Goal: Task Accomplishment & Management: Complete application form

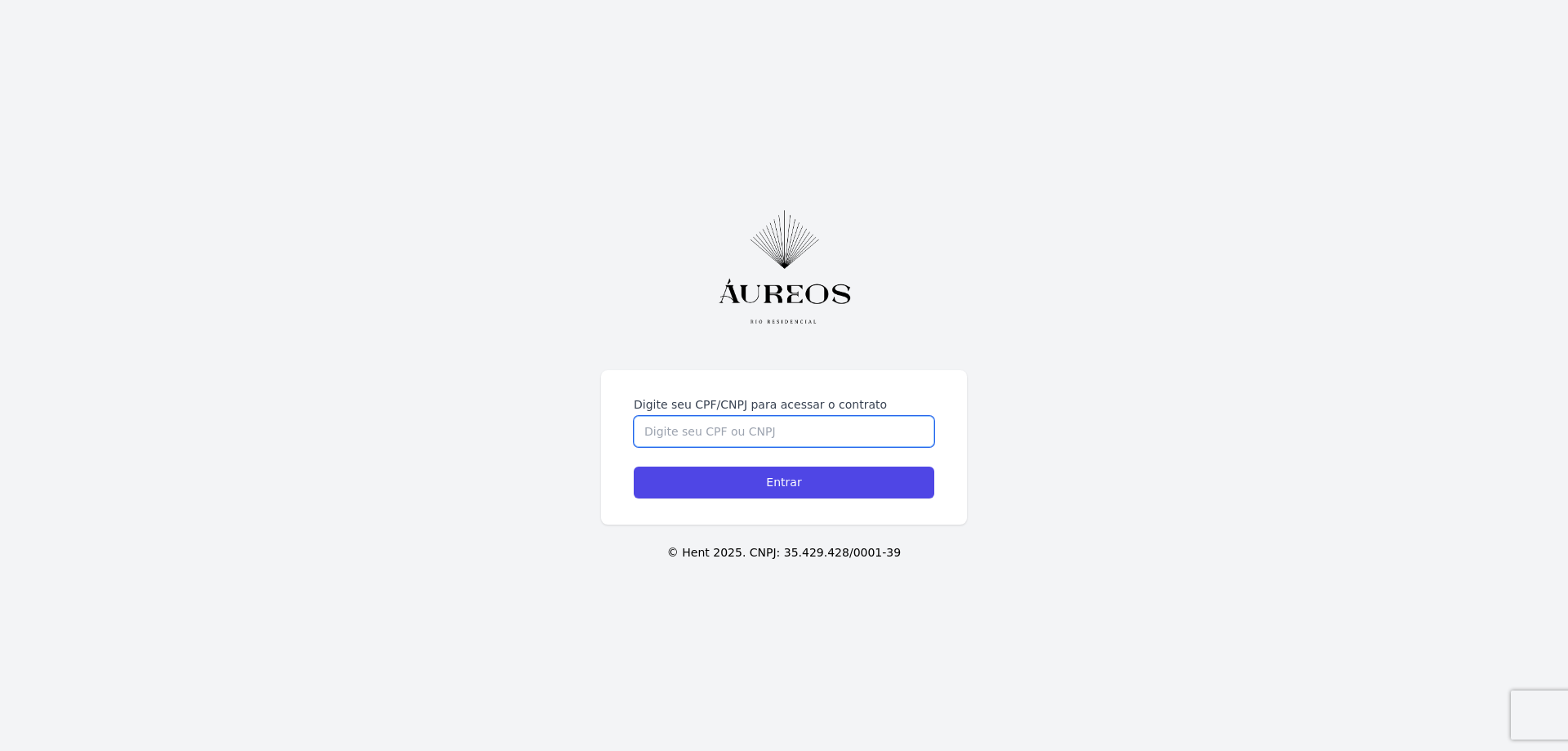
click at [766, 429] on input "Digite seu CPF/CNPJ para acessar o contrato" at bounding box center [784, 431] width 301 height 31
type input "06961881718"
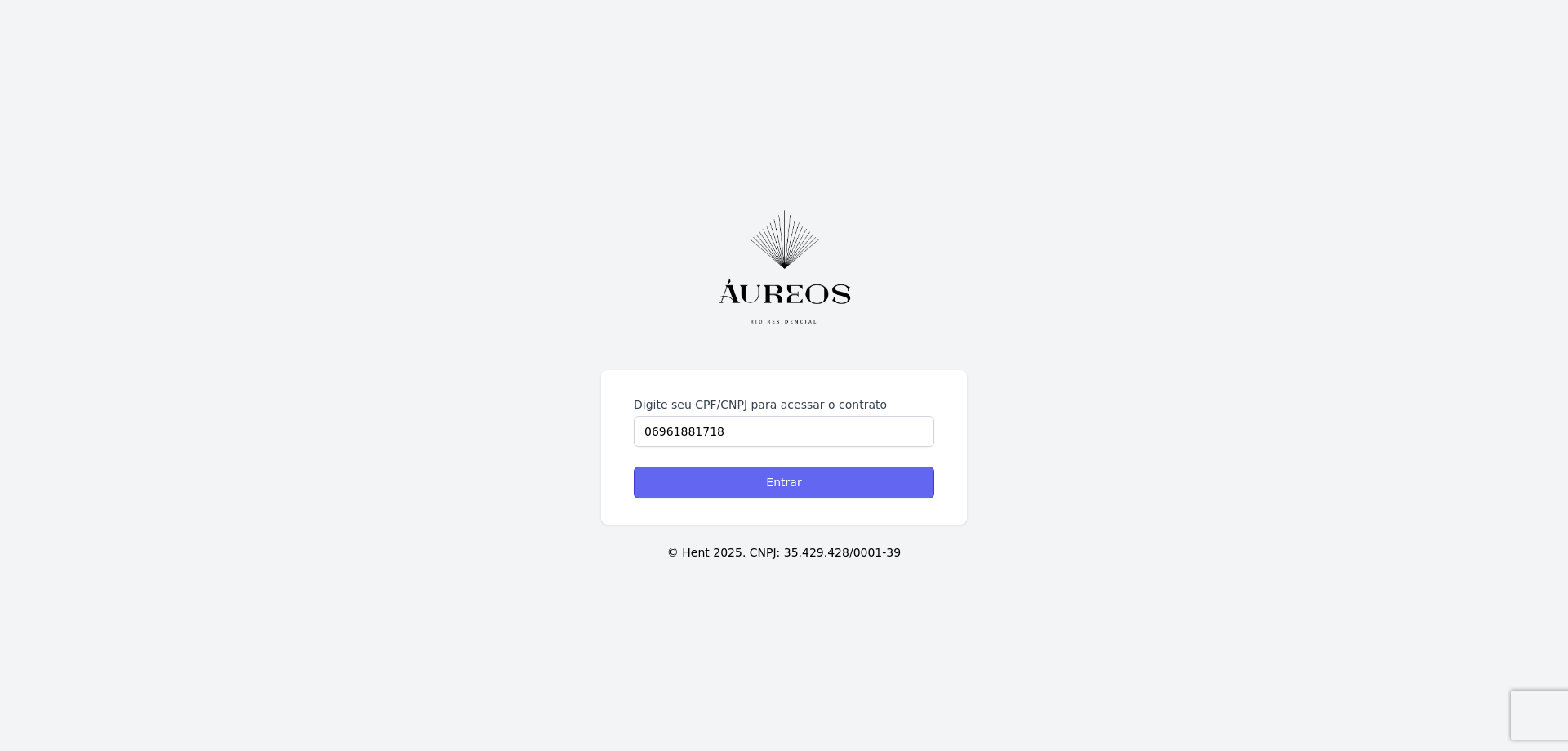
click at [756, 479] on input "Entrar" at bounding box center [784, 482] width 301 height 32
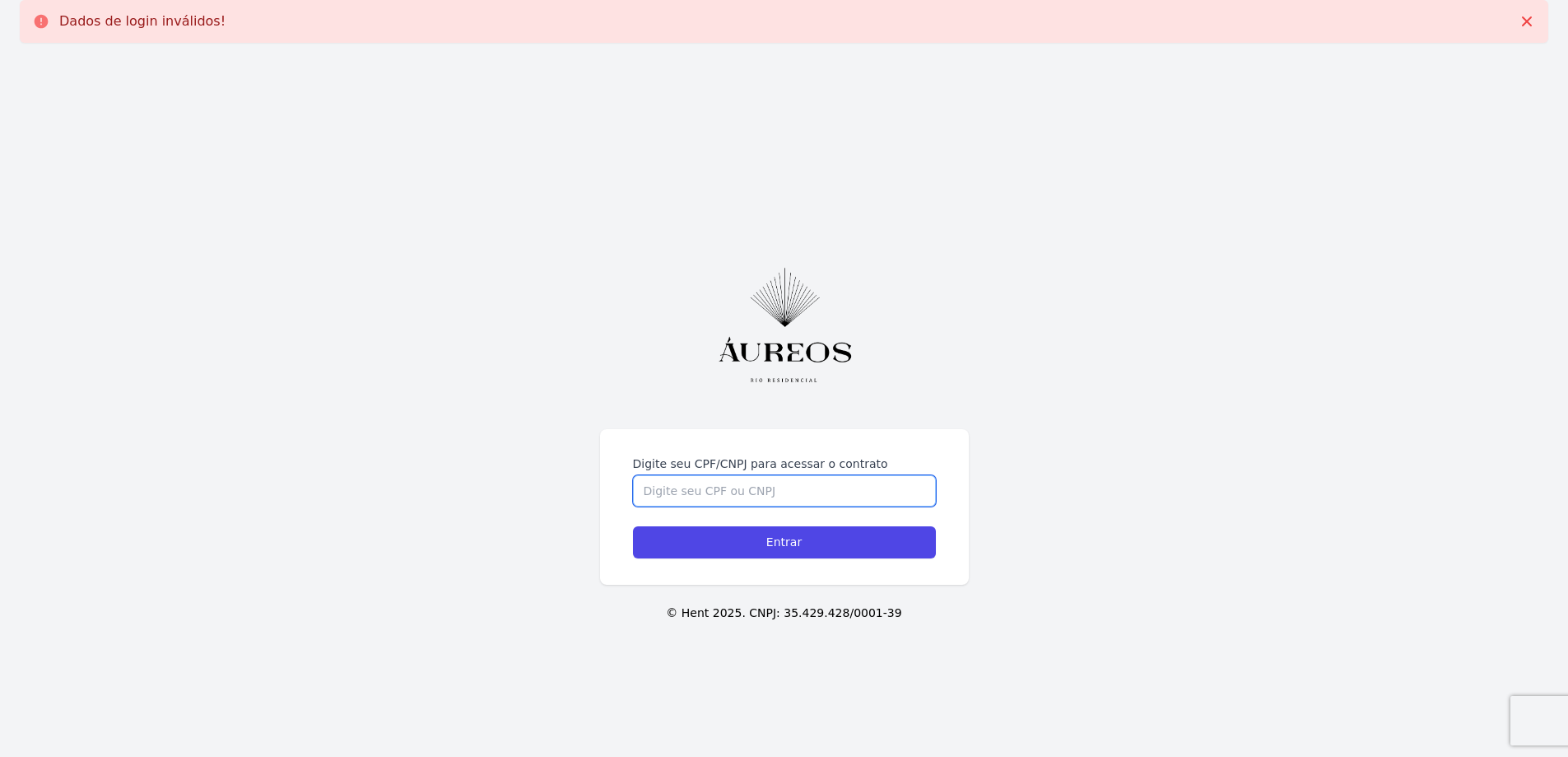
click at [751, 486] on input "Digite seu CPF/CNPJ para acessar o contrato" at bounding box center [785, 491] width 303 height 31
type input "06961881718"
click at [771, 558] on input "Entrar" at bounding box center [785, 541] width 303 height 32
click at [444, 544] on div "Digite seu CPF/CNPJ para acessar o contrato Entrar © Hent 2025. CNPJ: 35.429.42…" at bounding box center [784, 434] width 1568 height 757
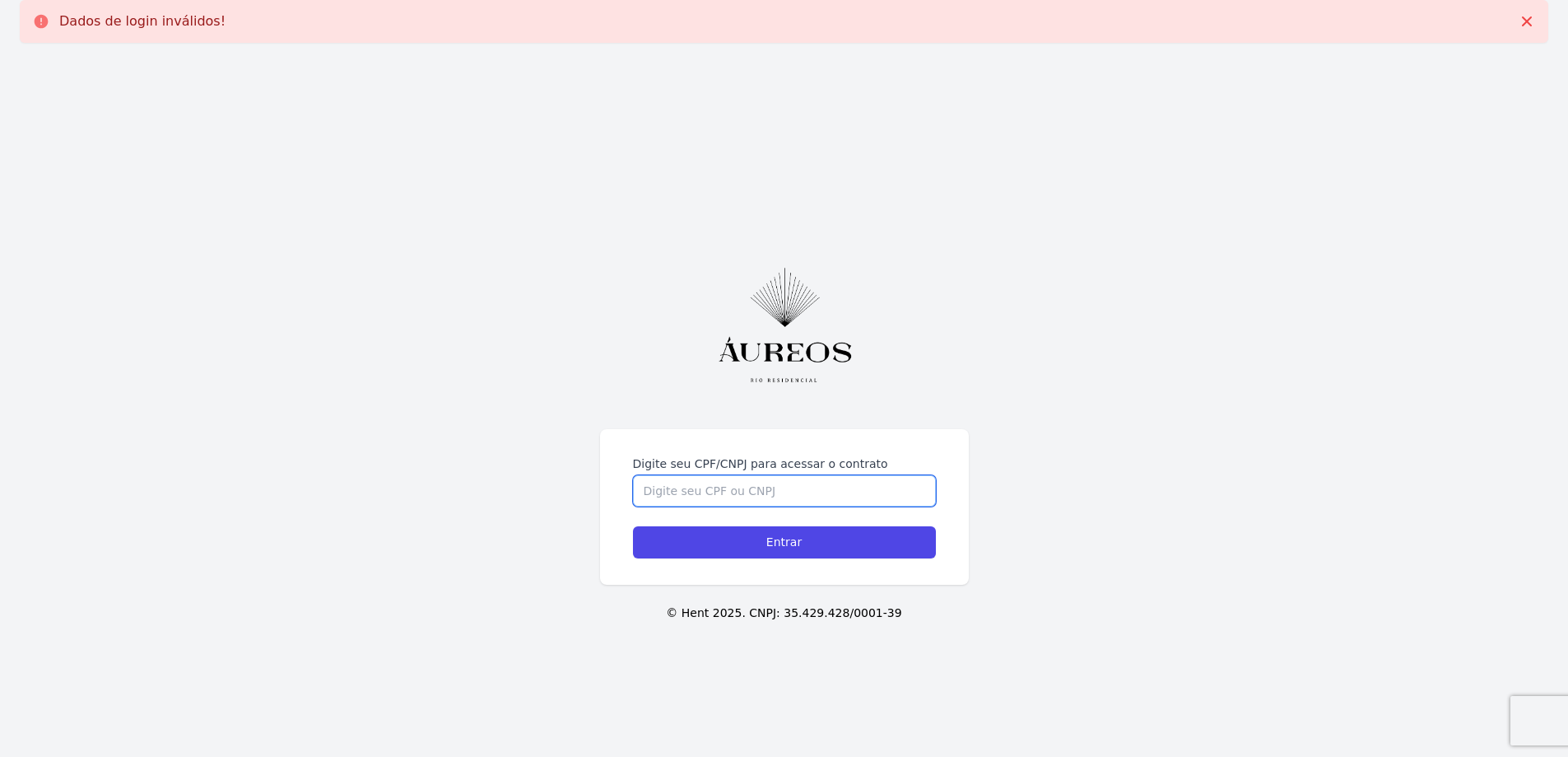
click at [789, 491] on input "Digite seu CPF/CNPJ para acessar o contrato" at bounding box center [785, 491] width 303 height 31
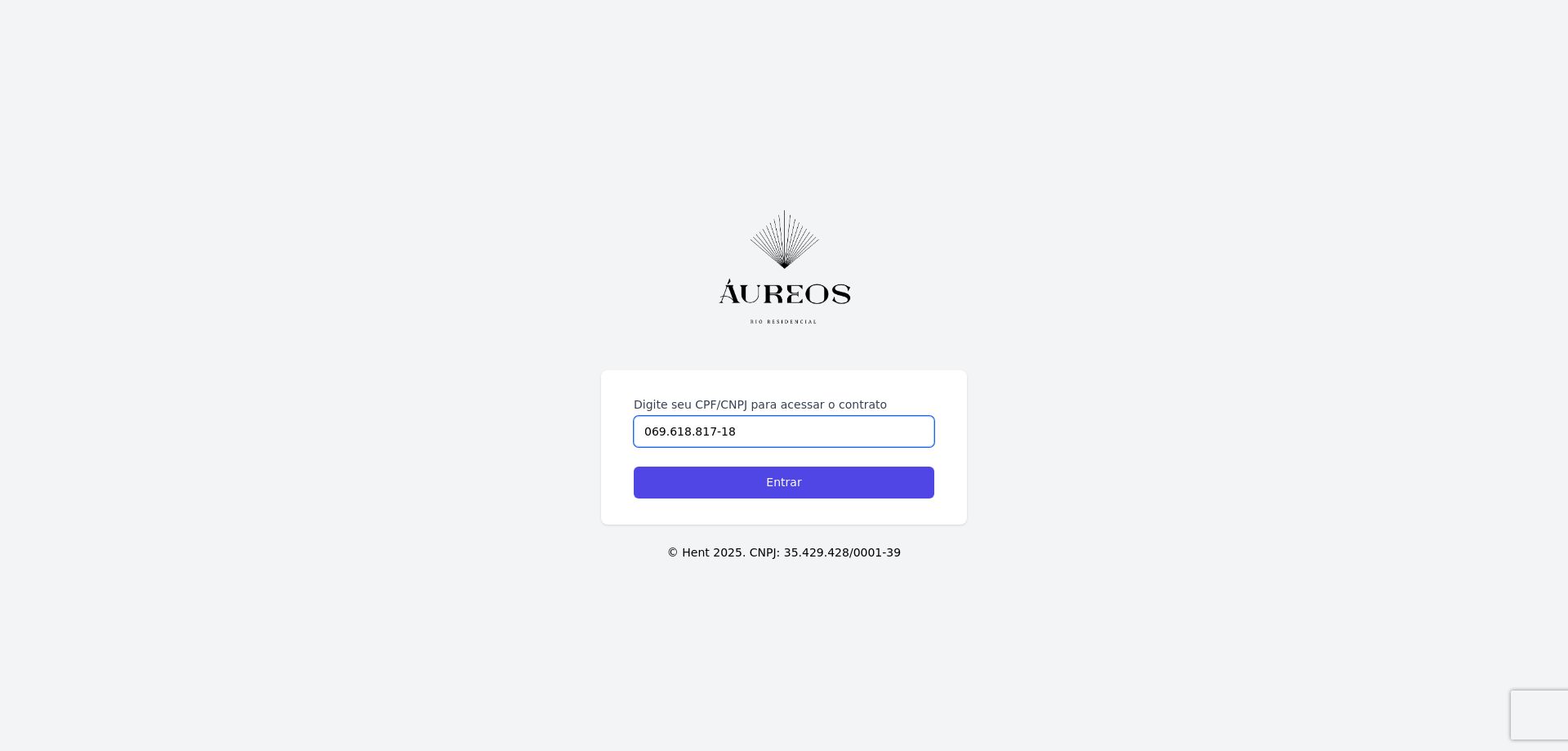
type input "069.618.817-18"
click at [783, 487] on input "Entrar" at bounding box center [784, 482] width 301 height 32
click at [708, 437] on input "Digite seu CPF/CNPJ para acessar o contrato" at bounding box center [784, 431] width 301 height 31
type input "069.618.817-18"
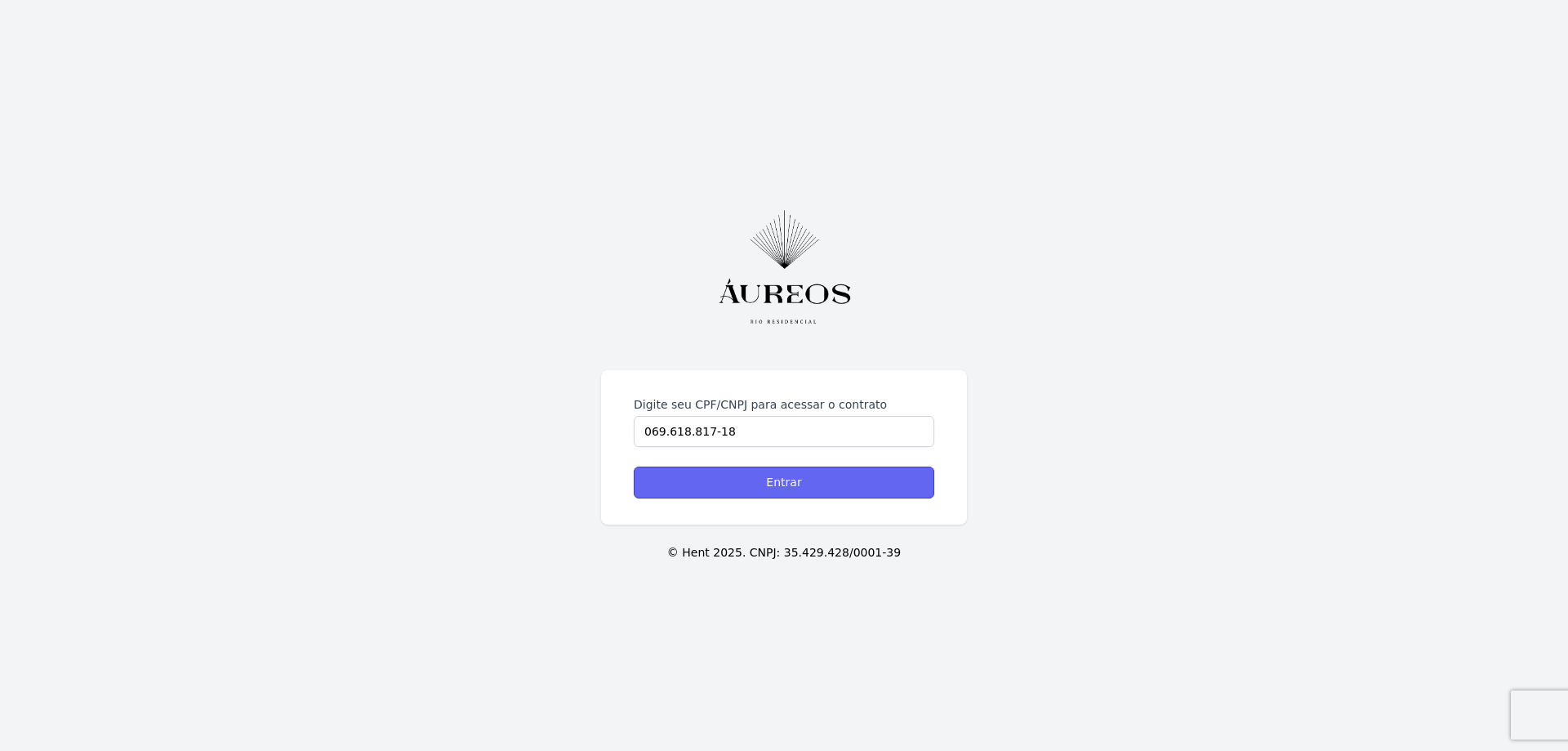
click at [779, 483] on input "Entrar" at bounding box center [784, 482] width 301 height 32
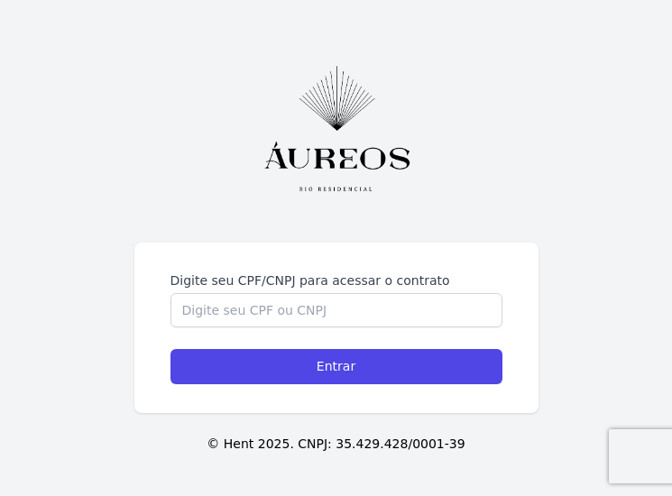
scroll to position [1, 0]
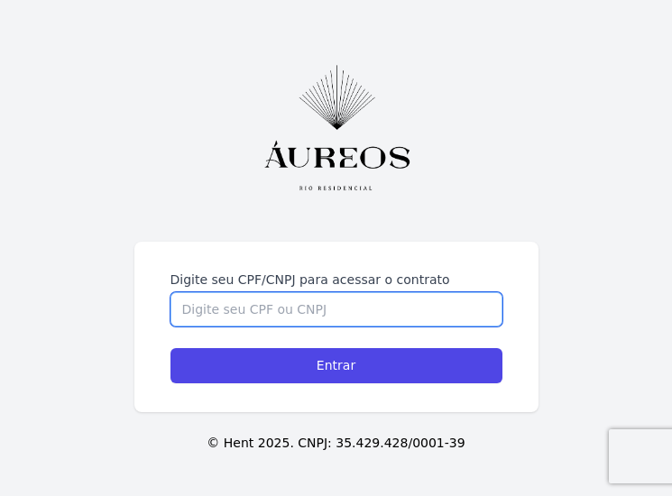
click at [348, 314] on input "Digite seu CPF/CNPJ para acessar o contrato" at bounding box center [336, 309] width 332 height 34
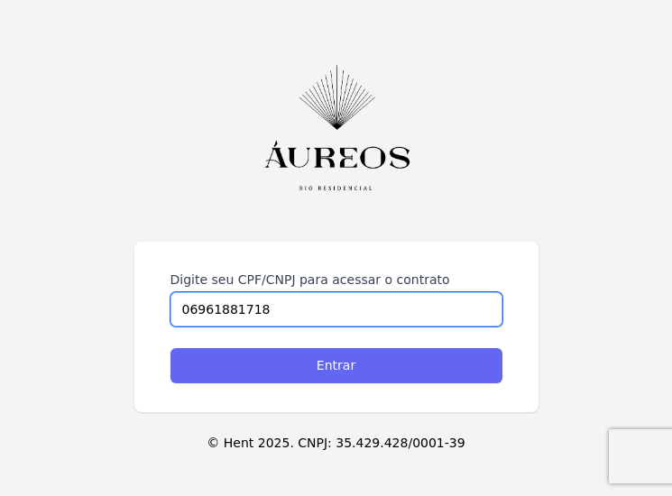
type input "06961881718"
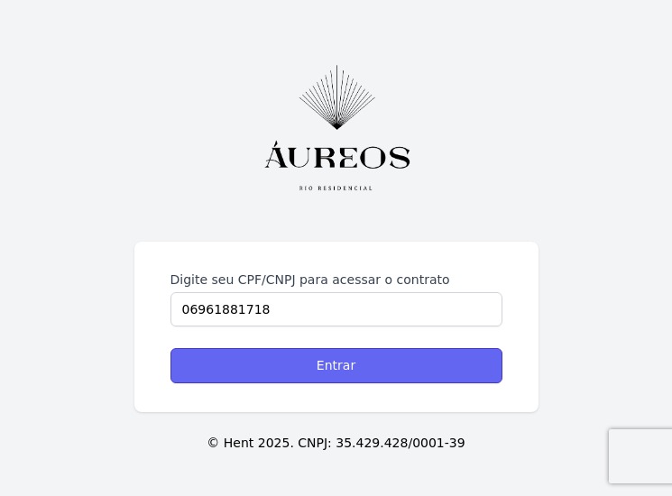
click at [327, 370] on input "Entrar" at bounding box center [336, 365] width 332 height 35
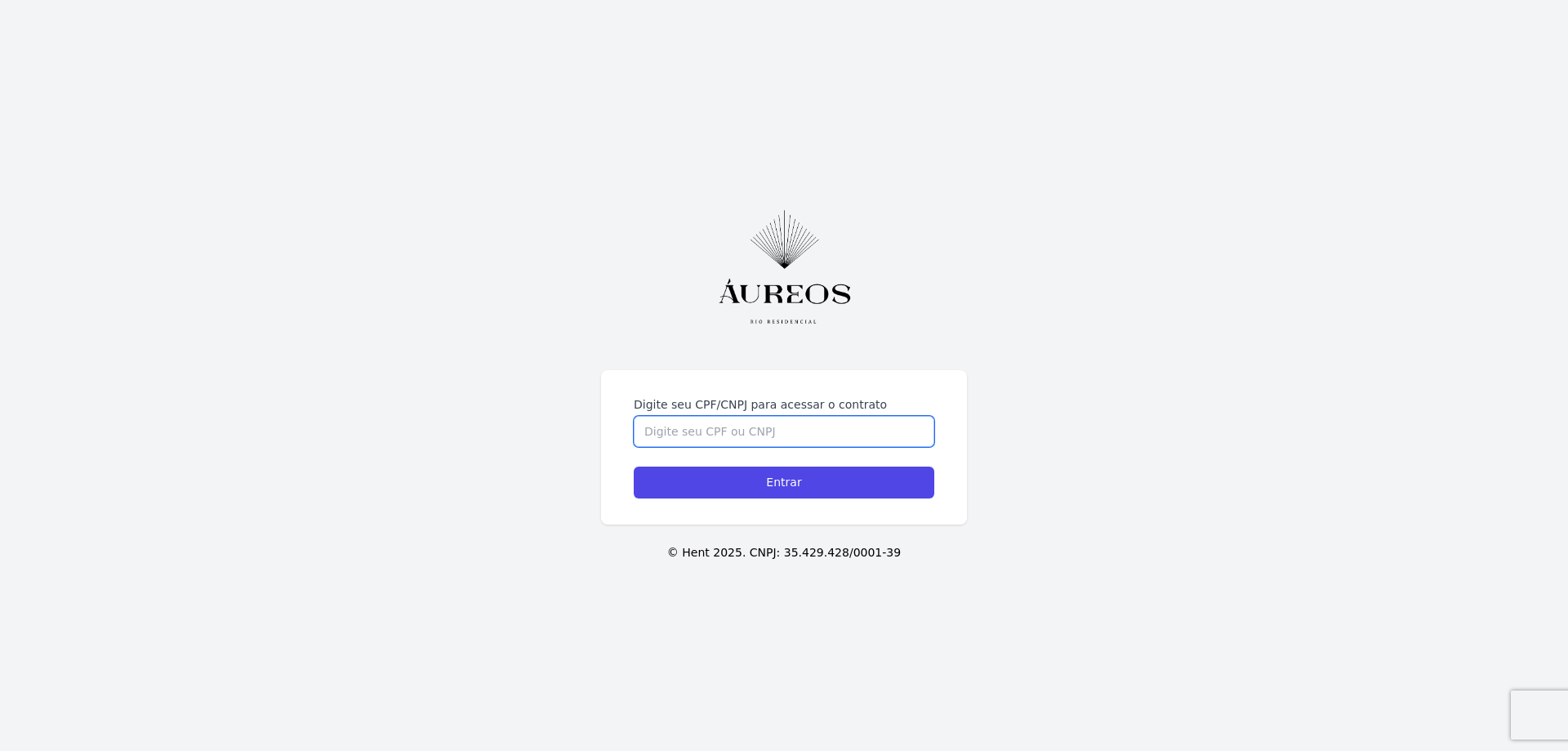
click at [767, 419] on input "Digite seu CPF/CNPJ para acessar o contrato" at bounding box center [784, 431] width 301 height 31
type input "06961881718"
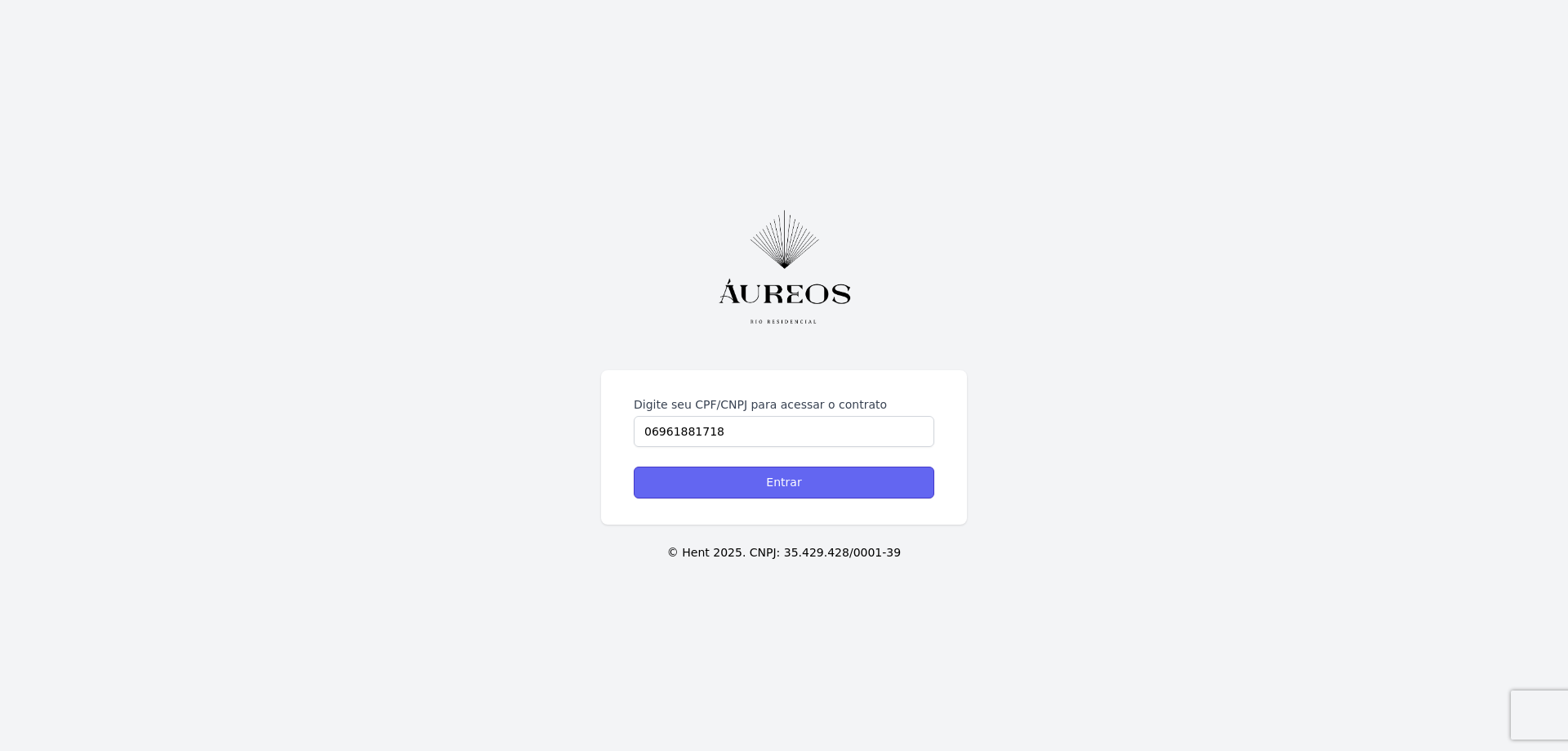
click at [747, 484] on input "Entrar" at bounding box center [784, 482] width 301 height 32
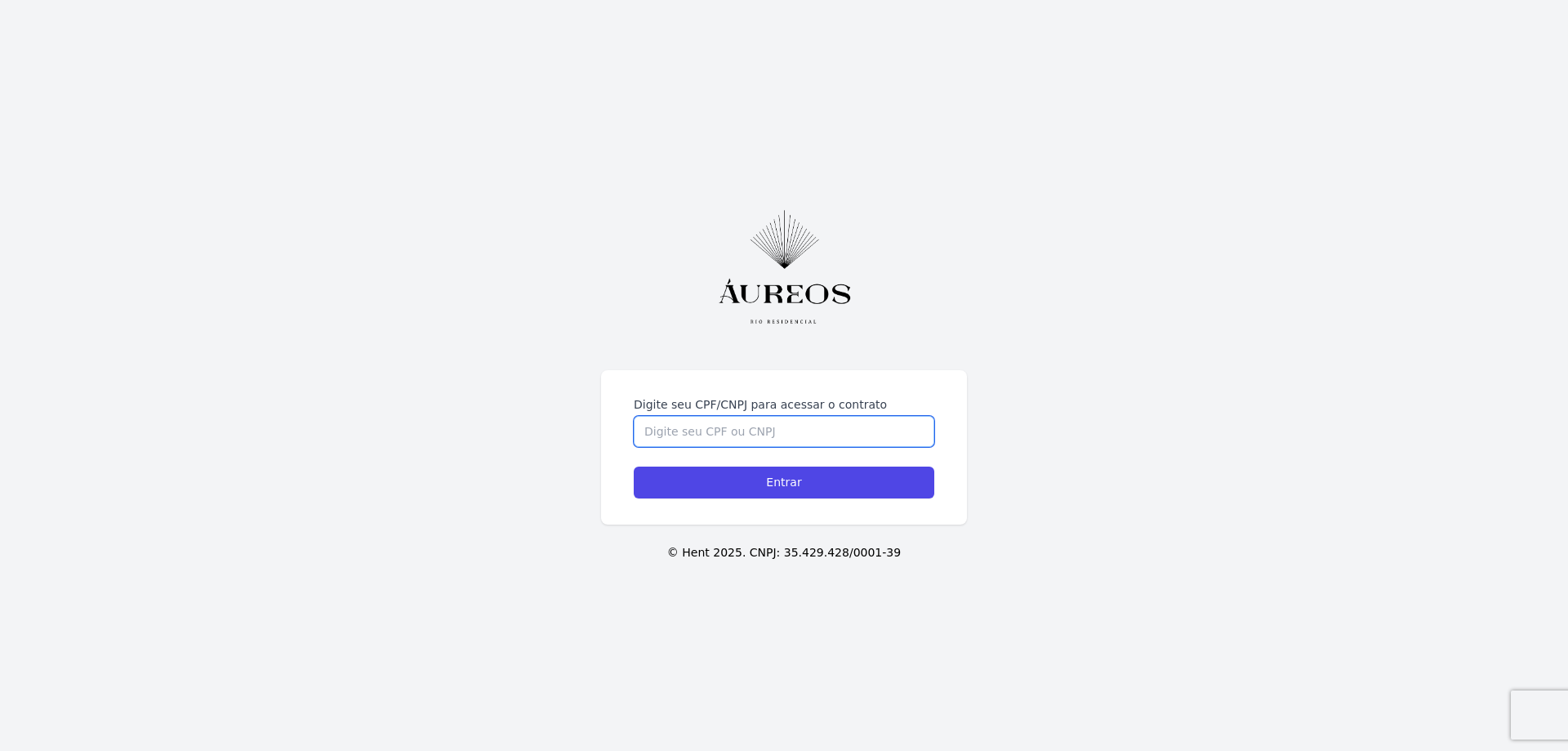
click at [792, 421] on input "Digite seu CPF/CNPJ para acessar o contrato" at bounding box center [784, 431] width 301 height 31
type input "06961881718"
click at [1080, 559] on p "© Hent 2025. CNPJ: 35.429.428/0001-39" at bounding box center [784, 553] width 1515 height 17
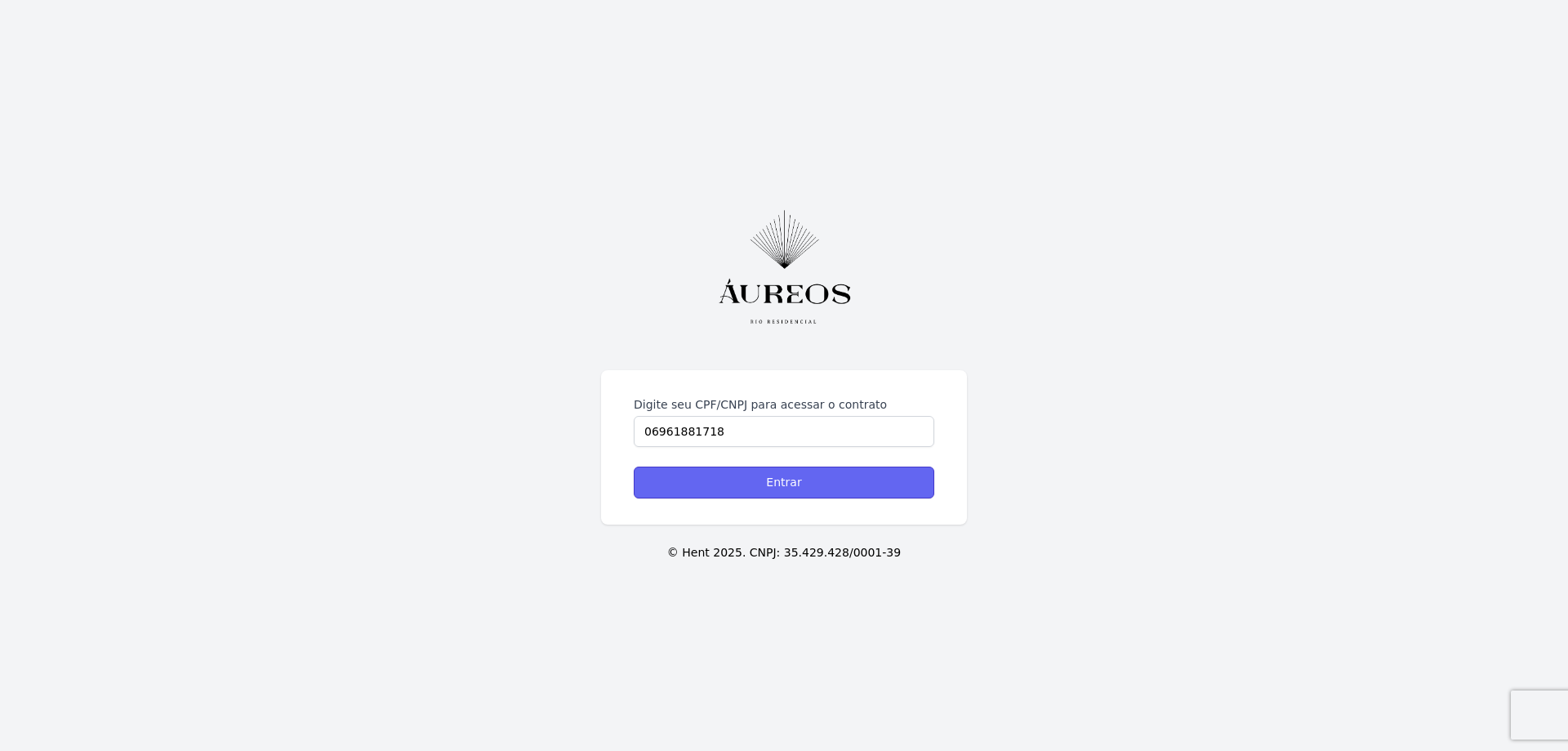
click at [829, 486] on input "Entrar" at bounding box center [784, 482] width 301 height 32
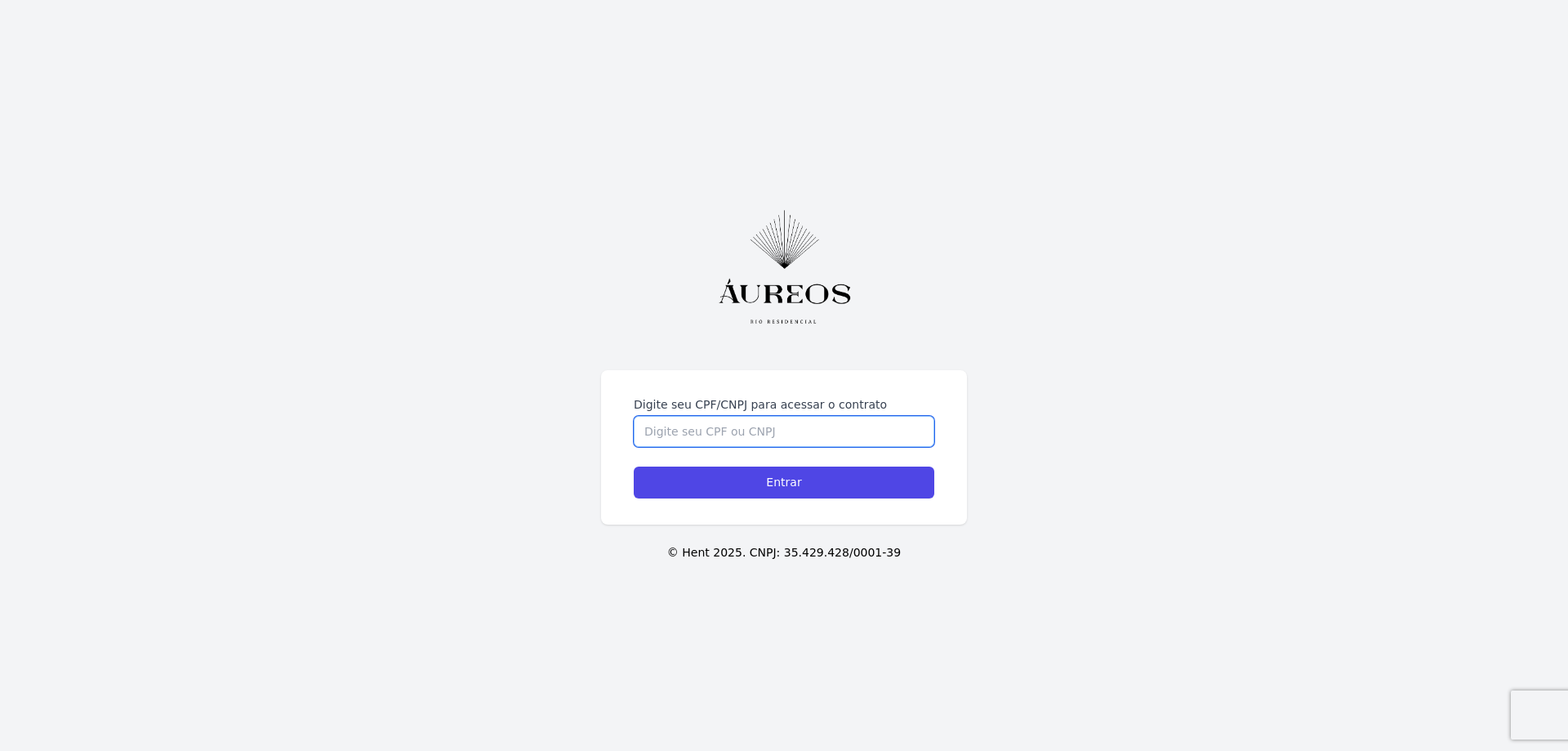
click at [768, 422] on input "Digite seu CPF/CNPJ para acessar o contrato" at bounding box center [784, 431] width 301 height 31
type input "06961881718"
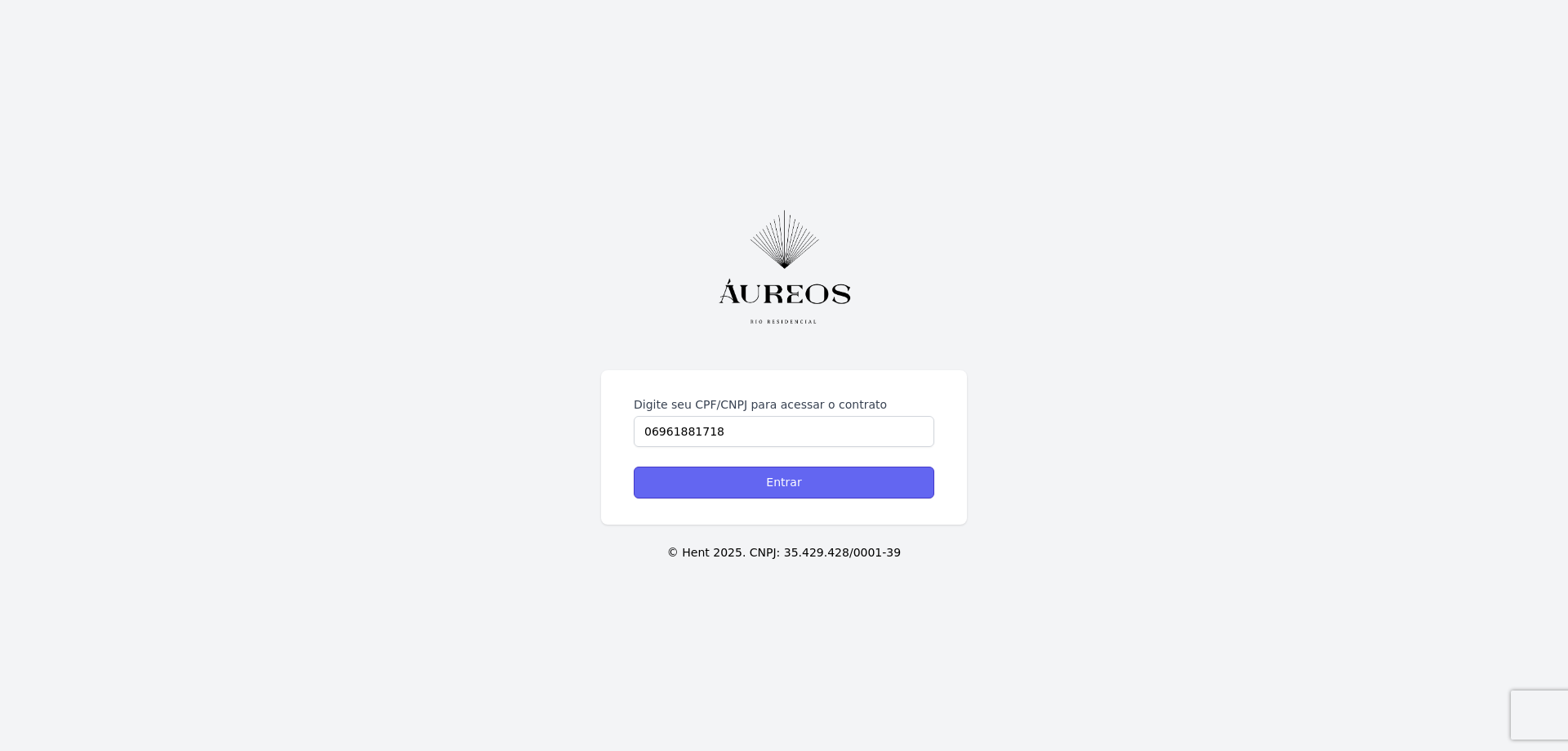
click at [774, 487] on input "Entrar" at bounding box center [784, 482] width 301 height 32
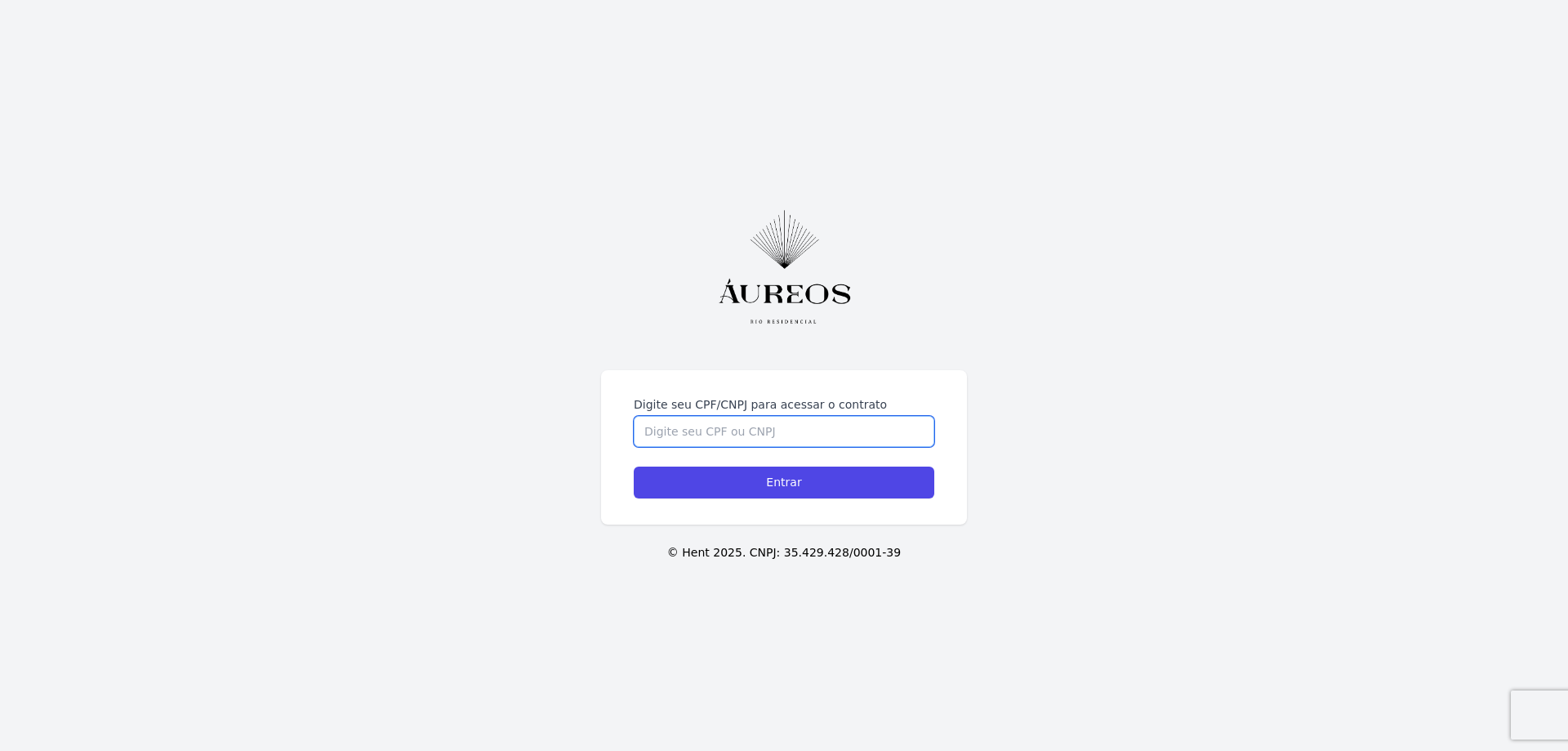
click at [723, 430] on input "Digite seu CPF/CNPJ para acessar o contrato" at bounding box center [784, 431] width 301 height 31
type input "06961881718"
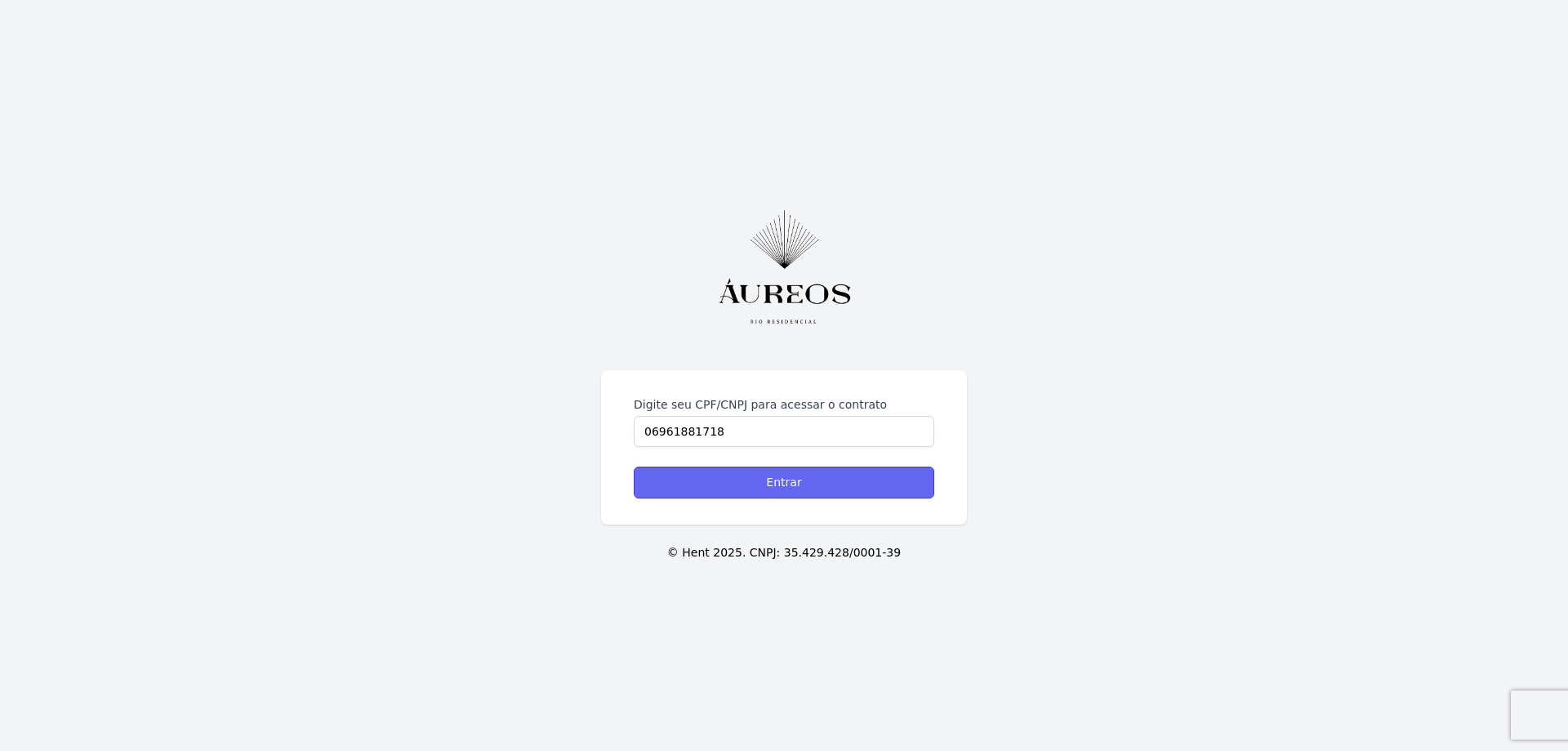
click at [731, 491] on input "Entrar" at bounding box center [784, 482] width 301 height 32
